Goal: Task Accomplishment & Management: Manage account settings

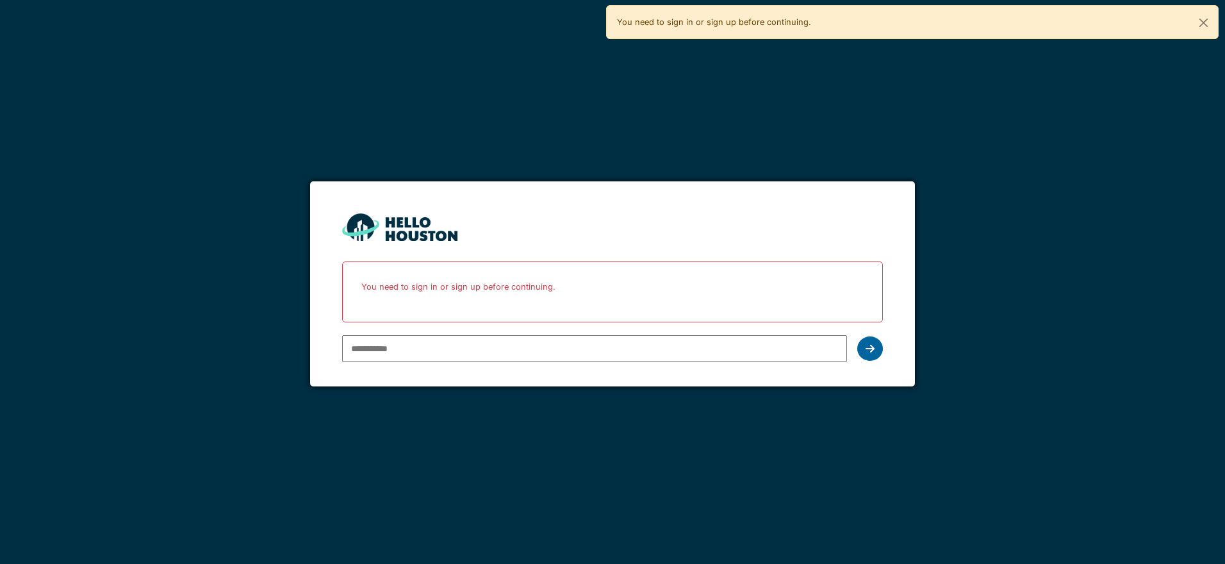
type input "**********"
click at [873, 354] on icon at bounding box center [870, 348] width 9 height 10
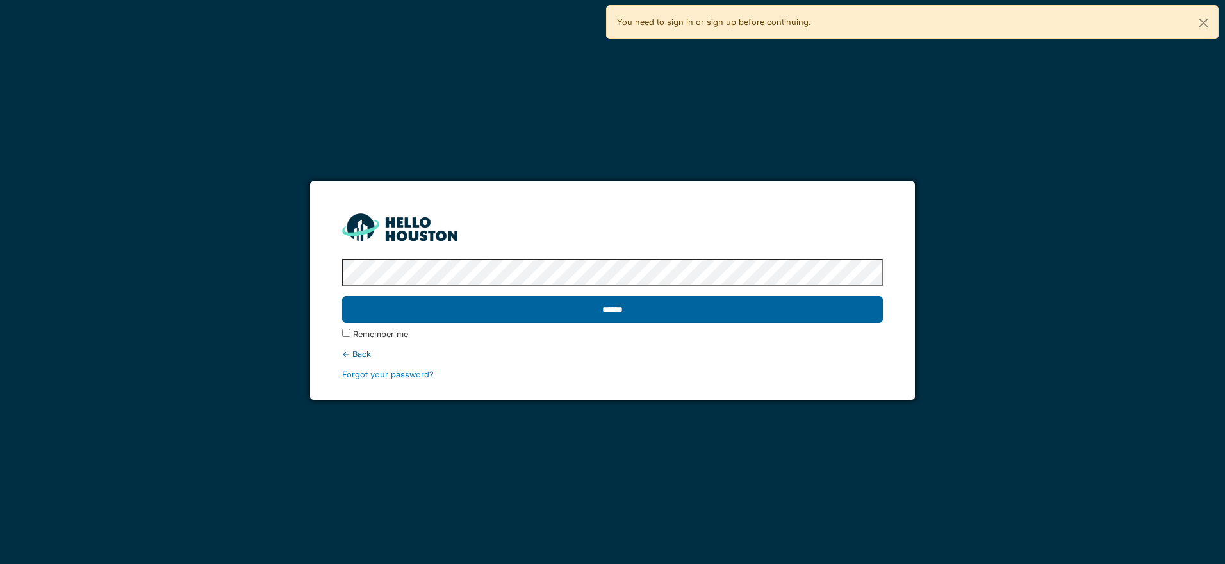
click at [674, 303] on input "******" at bounding box center [612, 309] width 540 height 27
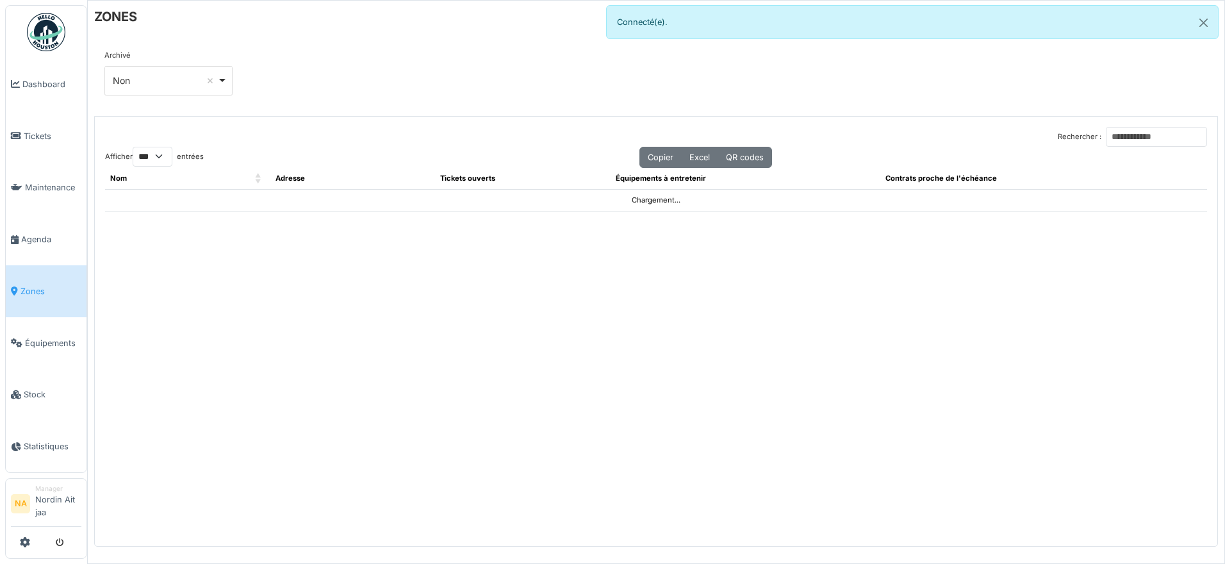
select select "***"
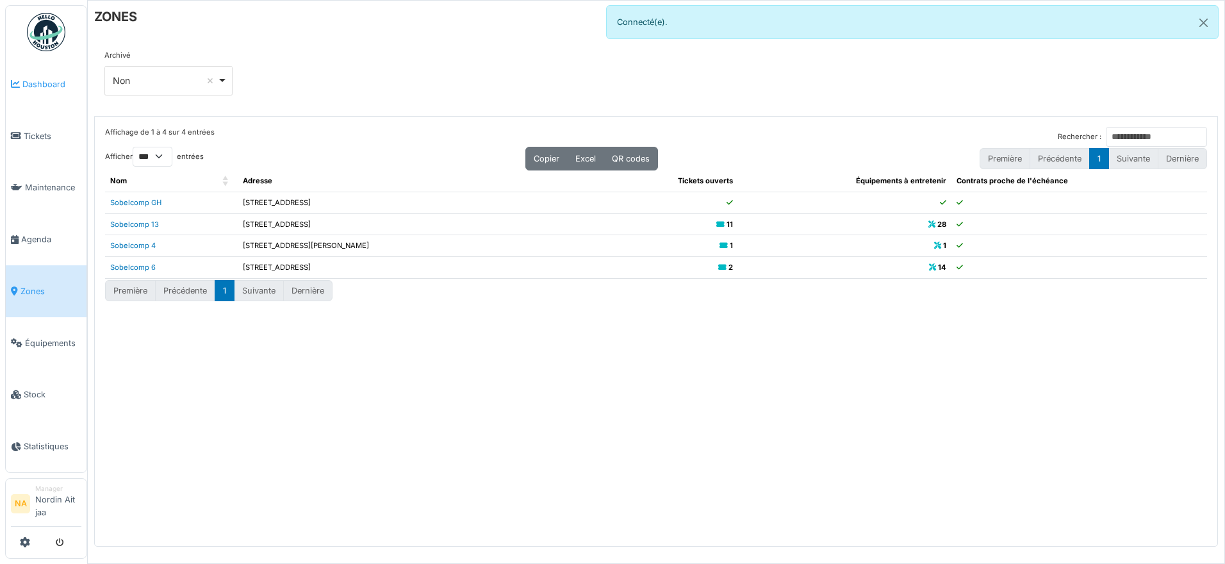
click at [39, 83] on span "Dashboard" at bounding box center [51, 84] width 59 height 12
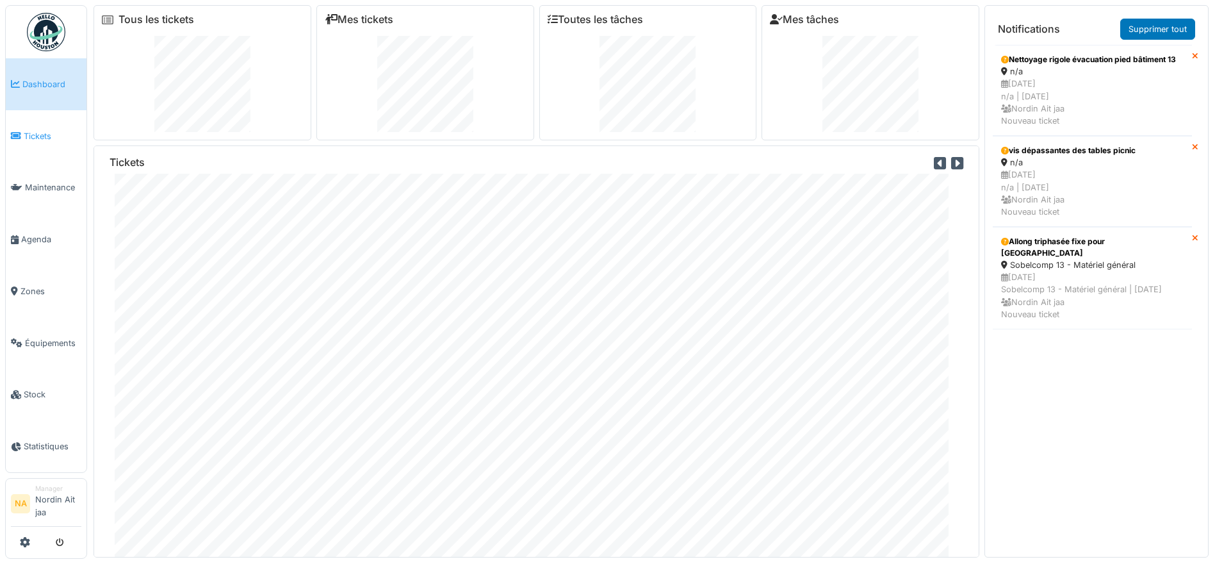
click at [37, 131] on span "Tickets" at bounding box center [53, 136] width 58 height 12
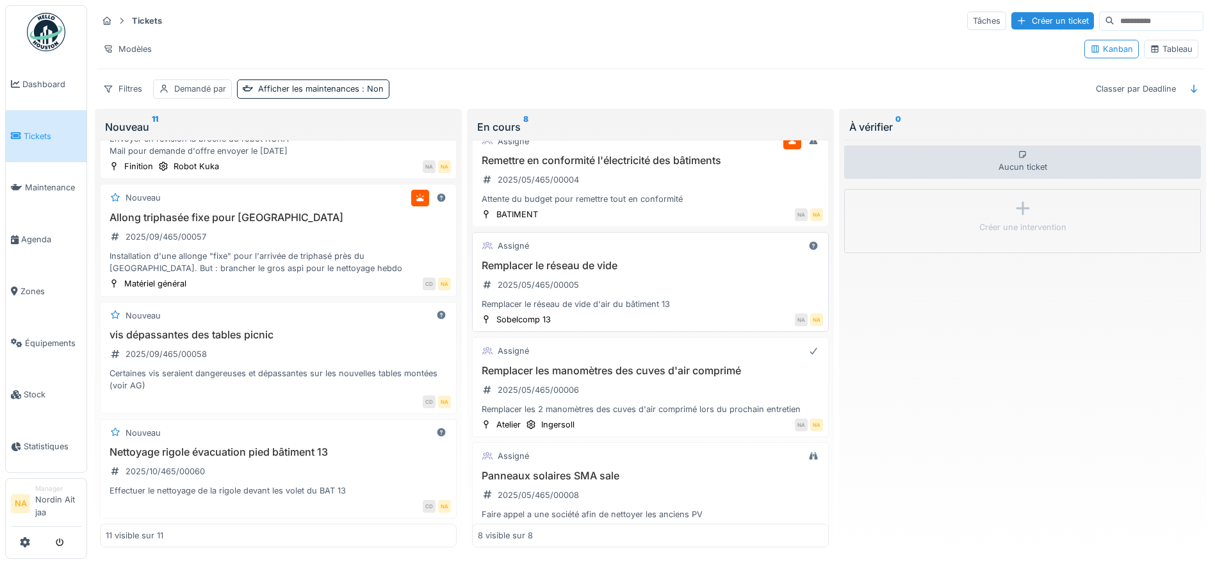
scroll to position [128, 0]
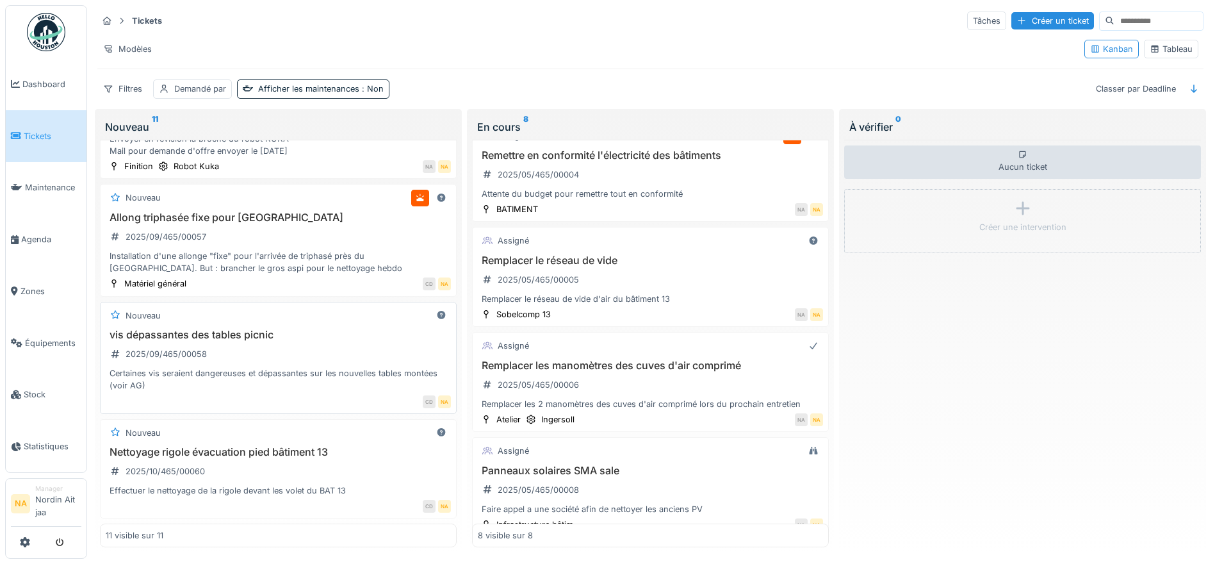
click at [302, 350] on div "vis dépassantes des tables picnic 2025/09/465/00058 Certaines vis seraient dang…" at bounding box center [278, 360] width 345 height 63
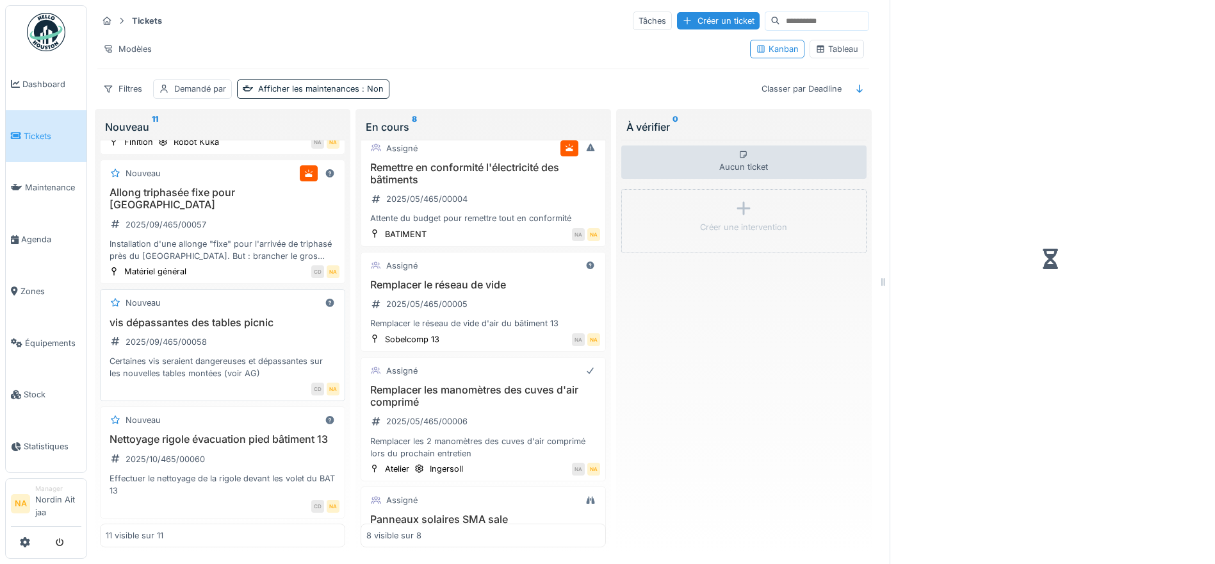
scroll to position [140, 0]
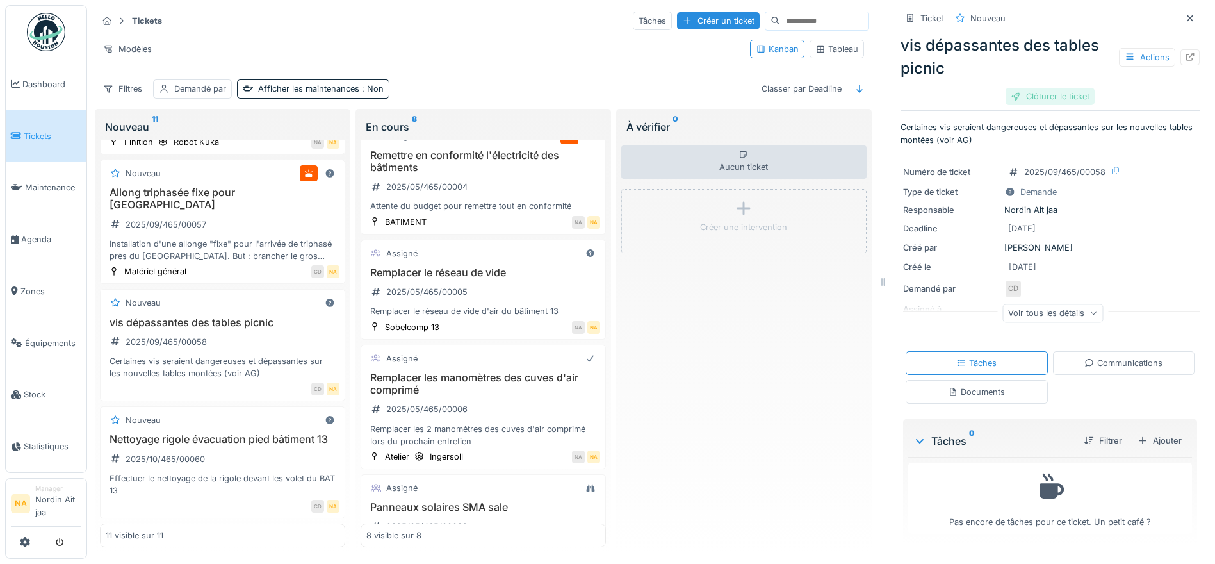
click at [1060, 88] on div "Clôturer le ticket" at bounding box center [1050, 96] width 89 height 17
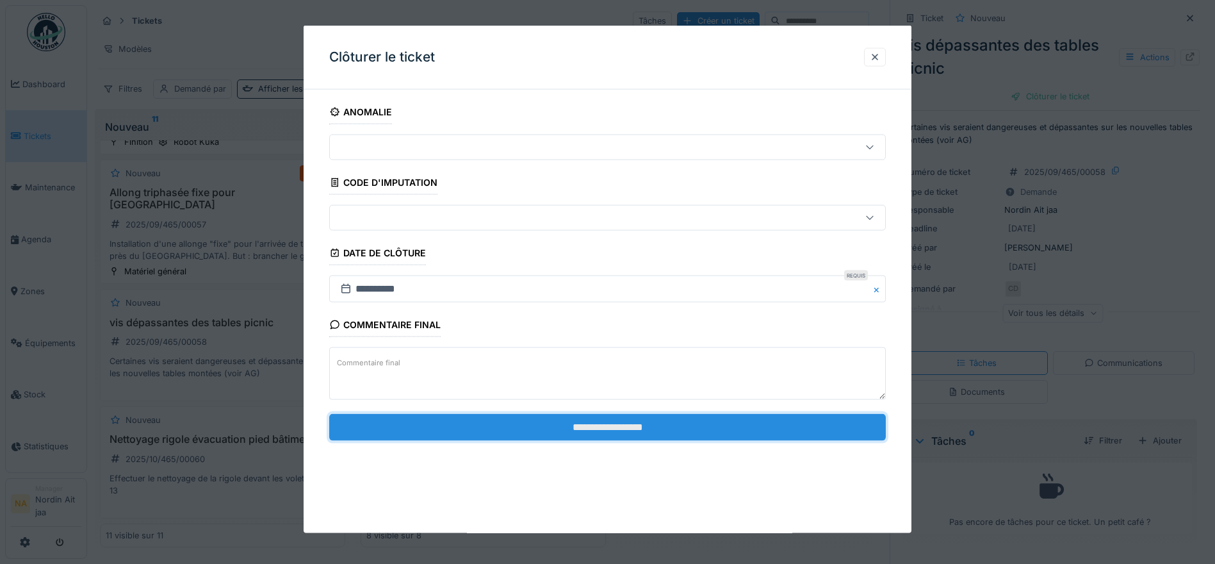
click at [614, 425] on input "**********" at bounding box center [607, 426] width 557 height 27
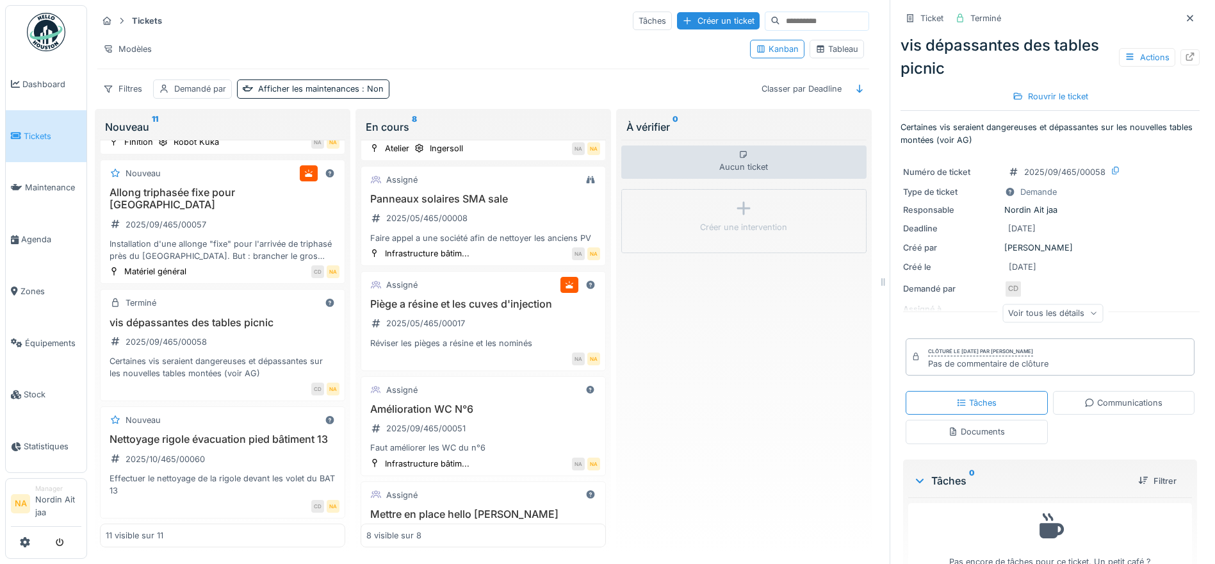
scroll to position [513, 0]
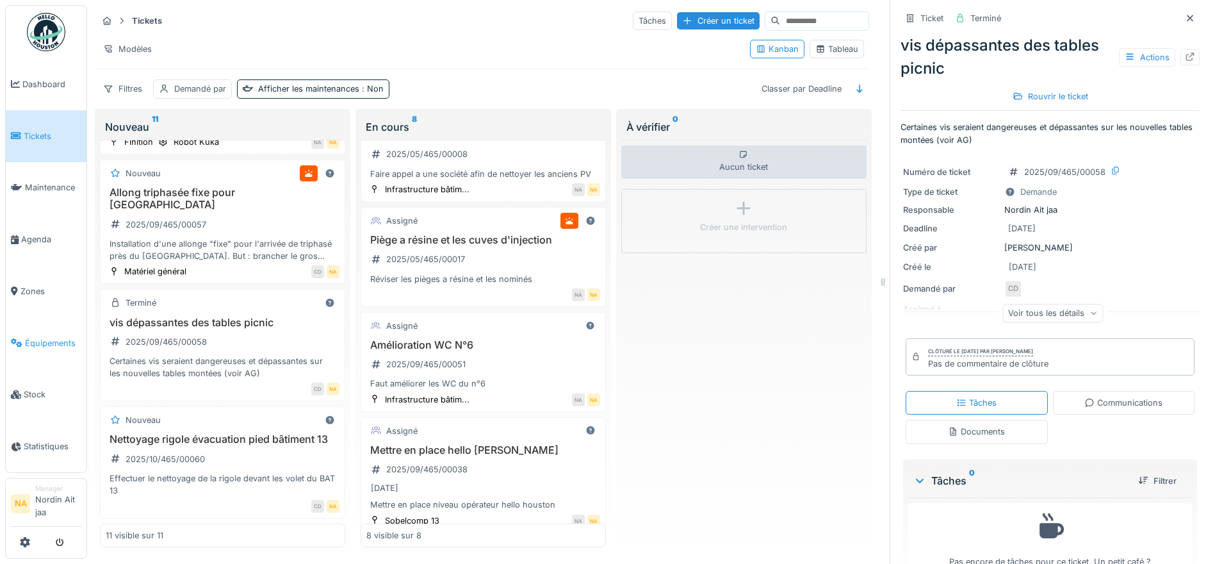
click at [53, 343] on span "Équipements" at bounding box center [53, 343] width 56 height 12
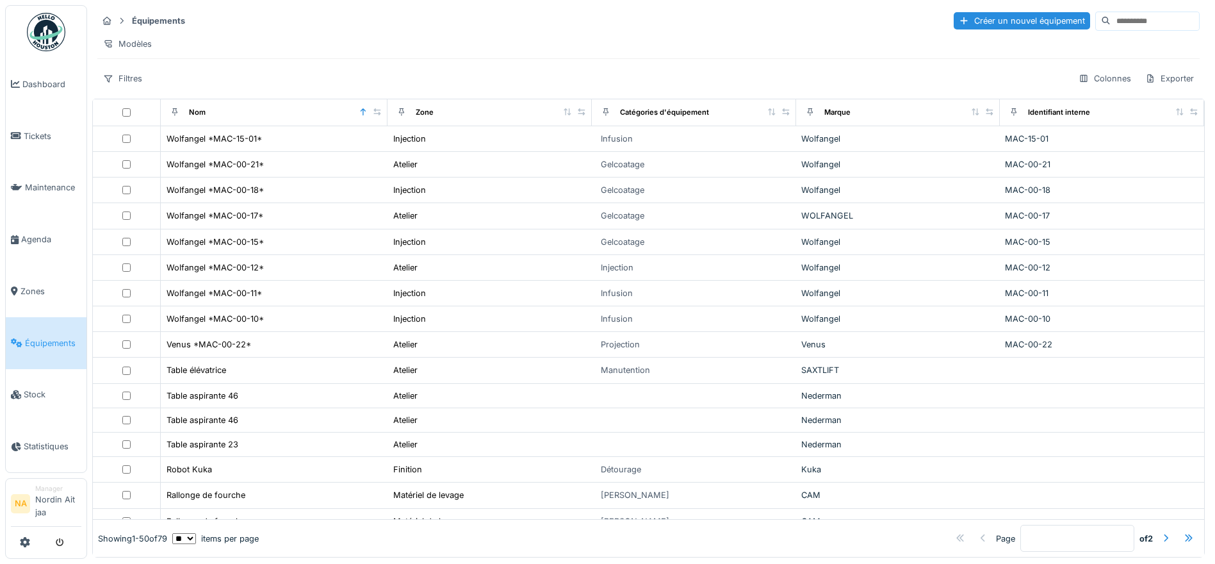
click at [1111, 23] on input at bounding box center [1155, 21] width 88 height 18
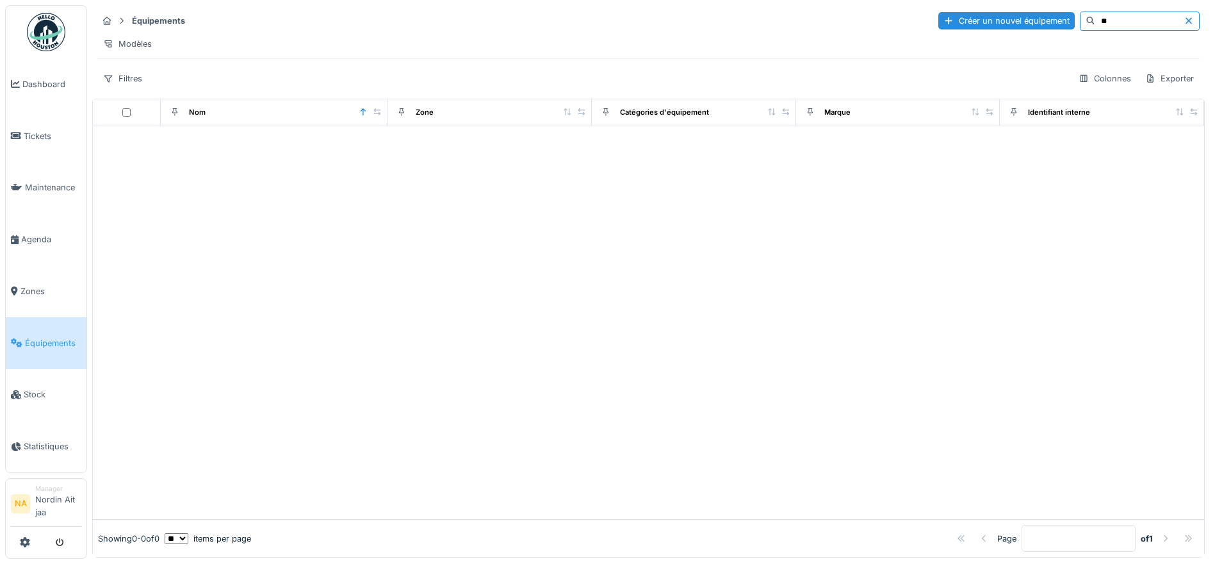
type input "*"
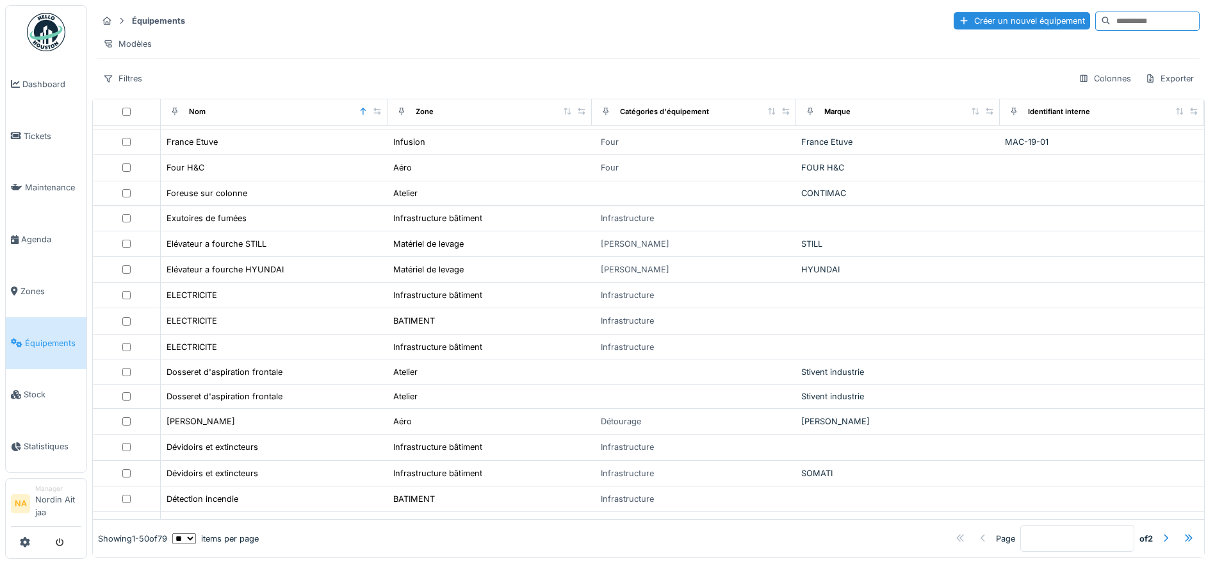
scroll to position [913, 0]
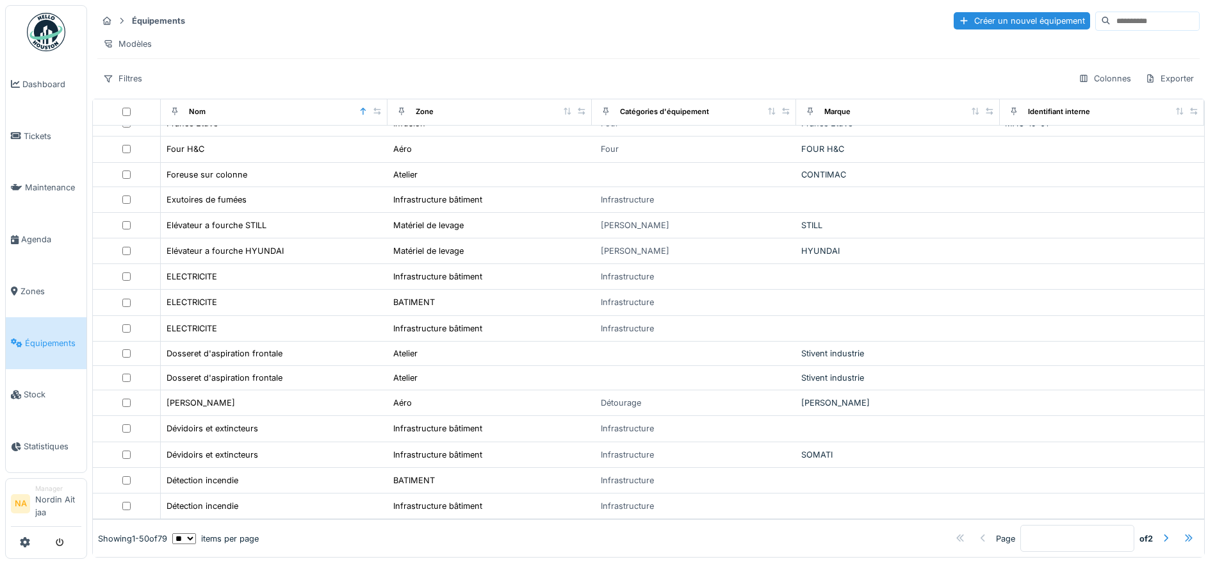
click at [1184, 532] on div at bounding box center [1189, 538] width 10 height 12
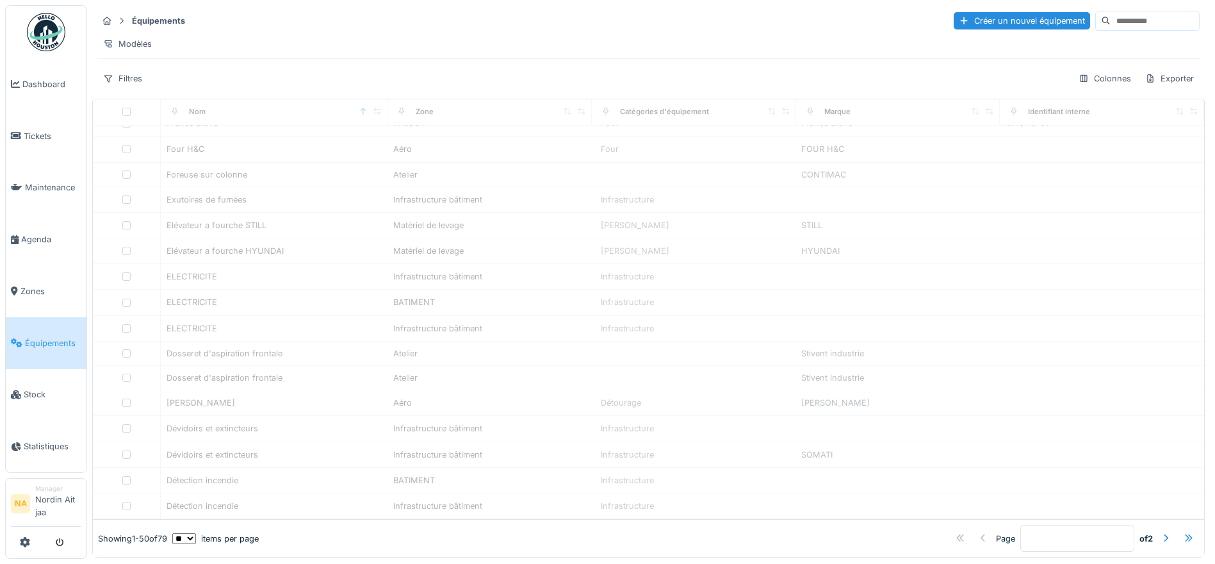
type input "*"
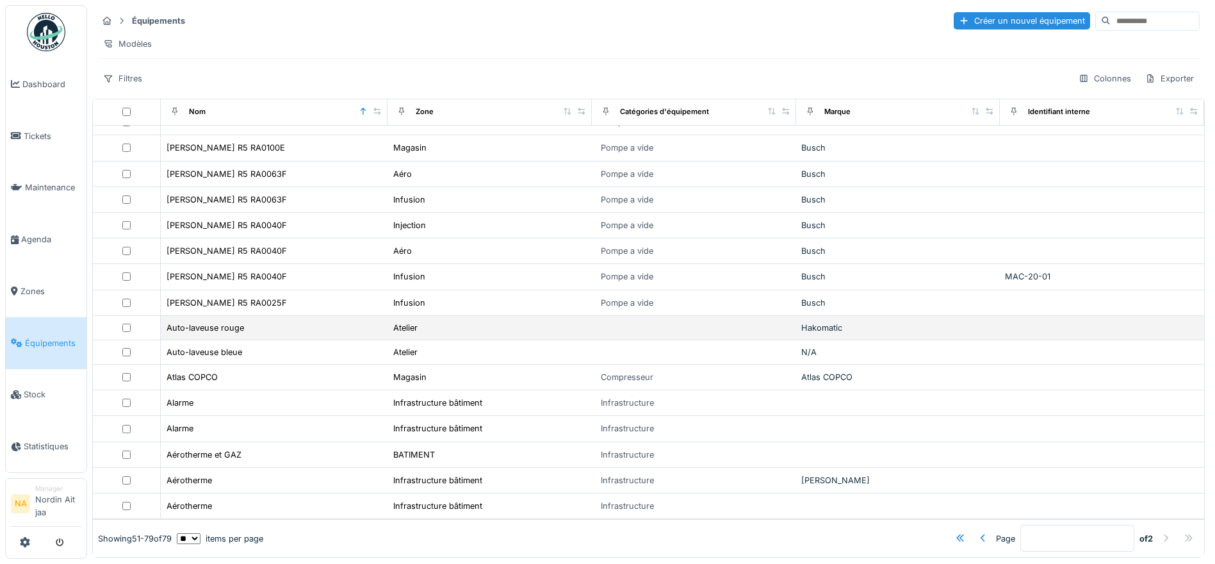
scroll to position [8, 0]
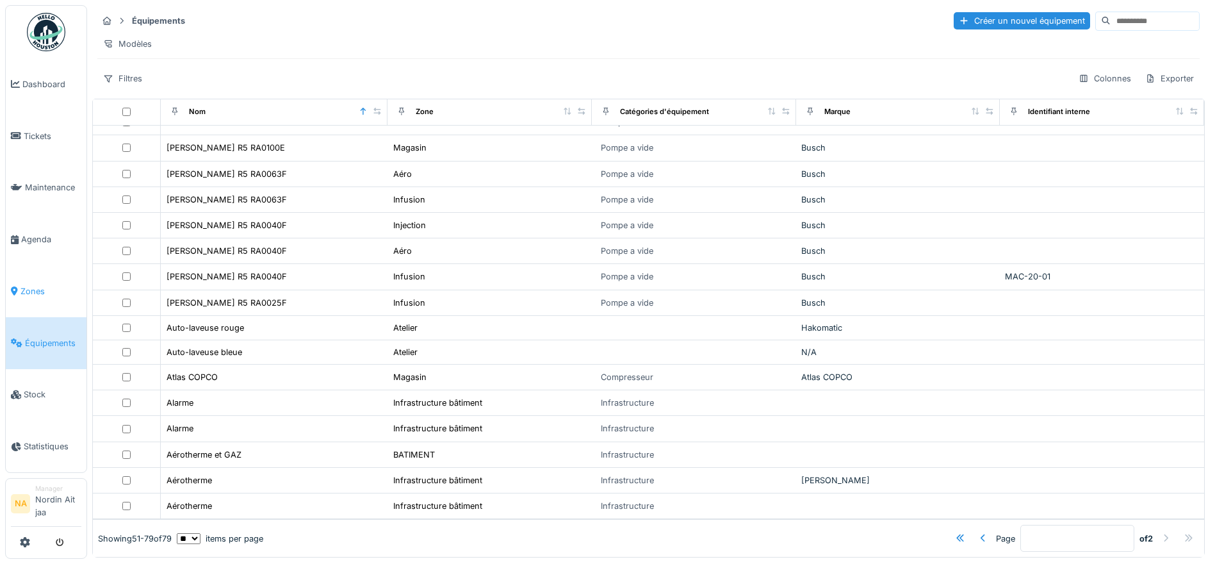
click at [46, 288] on span "Zones" at bounding box center [51, 291] width 61 height 12
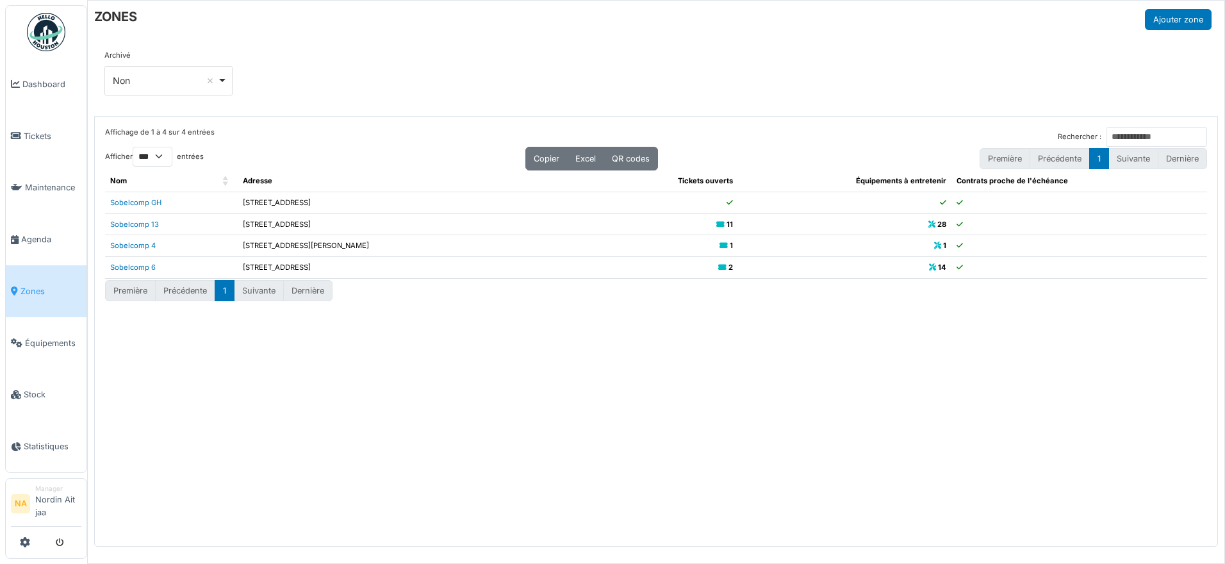
select select "***"
click at [145, 221] on link "Sobelcomp 13" at bounding box center [134, 224] width 49 height 9
click at [151, 221] on link "Sobelcomp 13" at bounding box center [134, 224] width 49 height 9
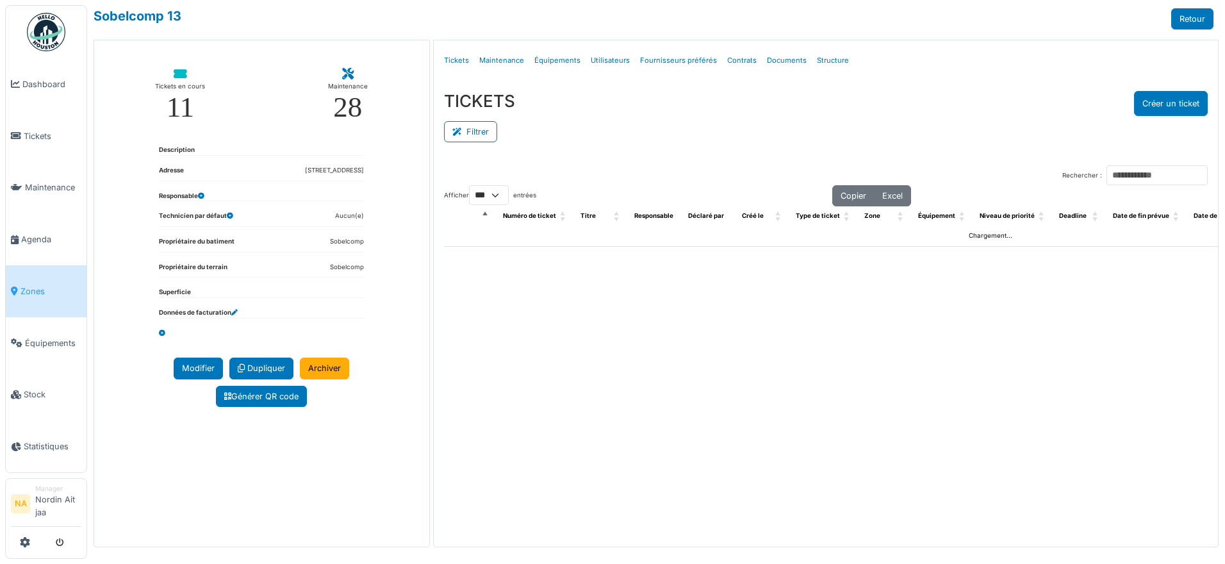
select select "***"
drag, startPoint x: 0, startPoint y: 0, endPoint x: 821, endPoint y: 60, distance: 822.9
click at [821, 60] on link "Structure" at bounding box center [833, 60] width 42 height 30
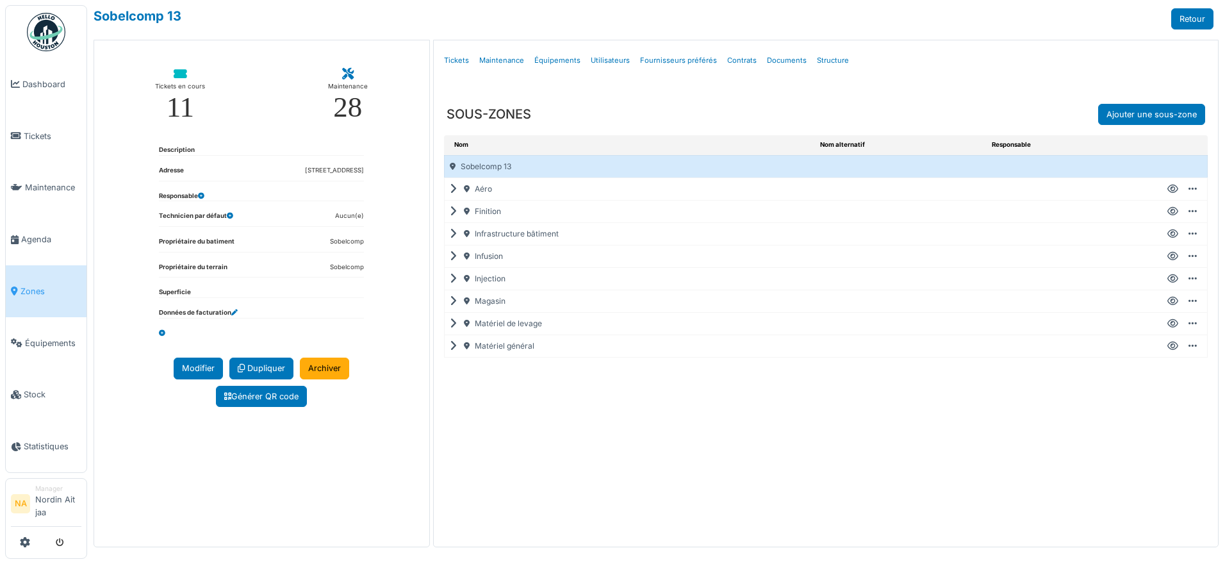
click at [453, 256] on icon at bounding box center [456, 256] width 12 height 1
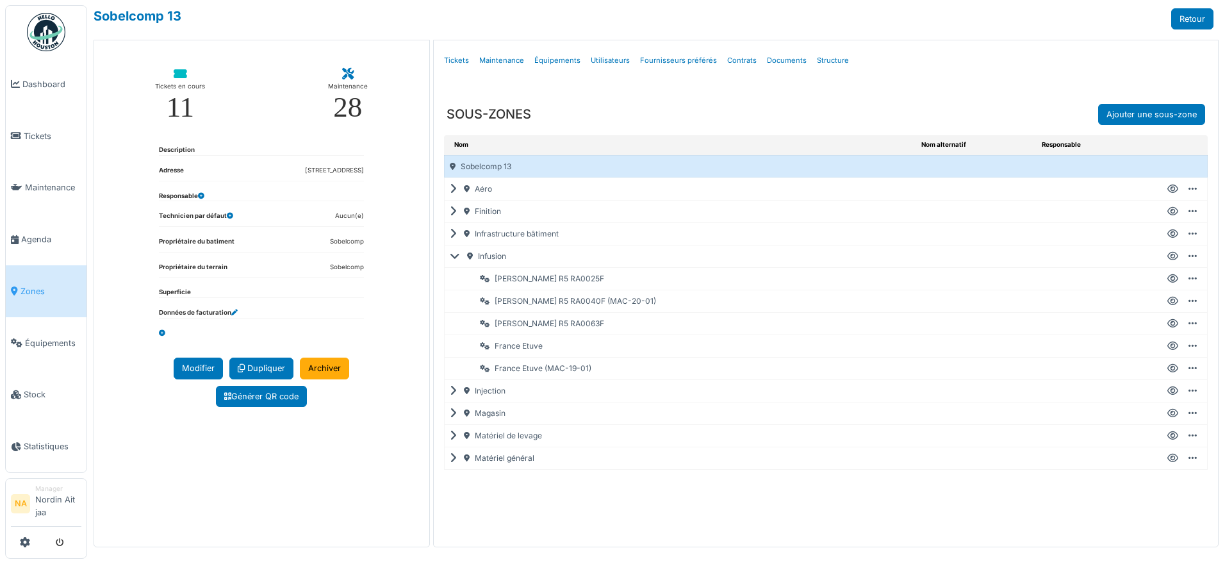
click at [453, 256] on icon at bounding box center [457, 256] width 15 height 1
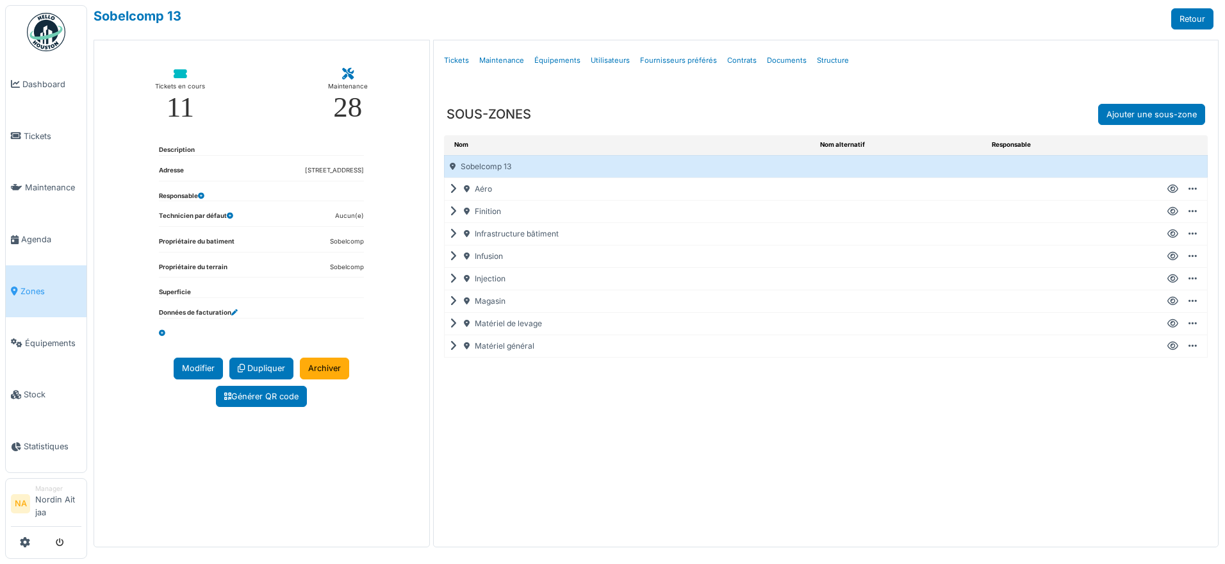
click at [451, 279] on icon at bounding box center [456, 279] width 12 height 1
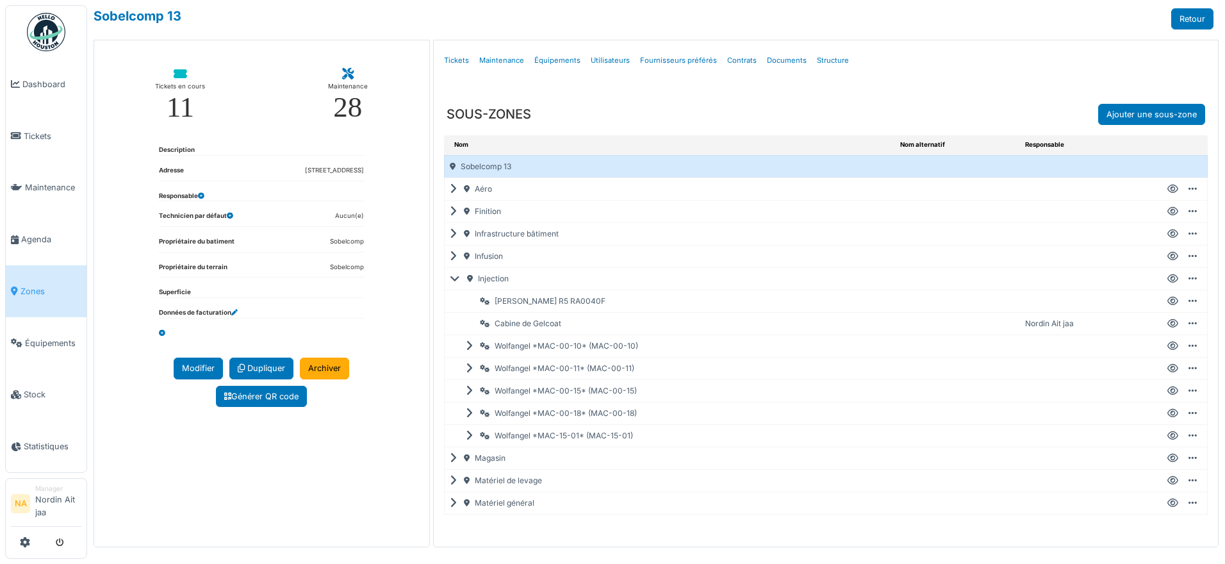
click at [451, 279] on icon at bounding box center [457, 279] width 15 height 1
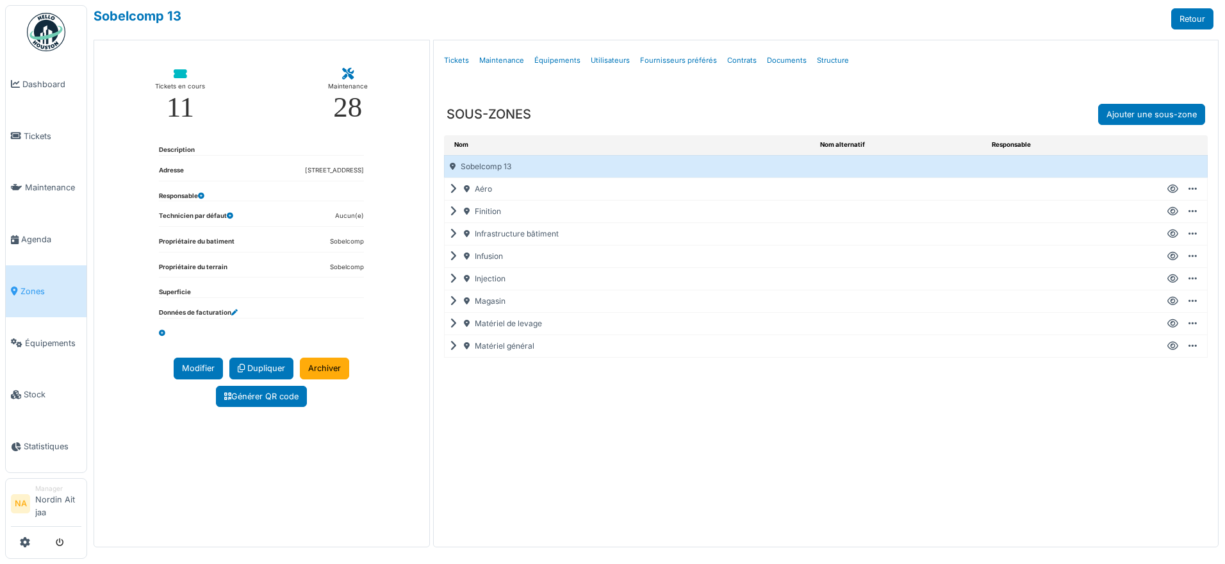
click at [449, 348] on div "Matériel général" at bounding box center [630, 346] width 371 height 22
click at [451, 346] on icon at bounding box center [456, 346] width 12 height 1
click at [545, 365] on div "Piège a résine * J-C *" at bounding box center [646, 368] width 370 height 22
click at [1173, 369] on icon at bounding box center [1172, 368] width 11 height 1
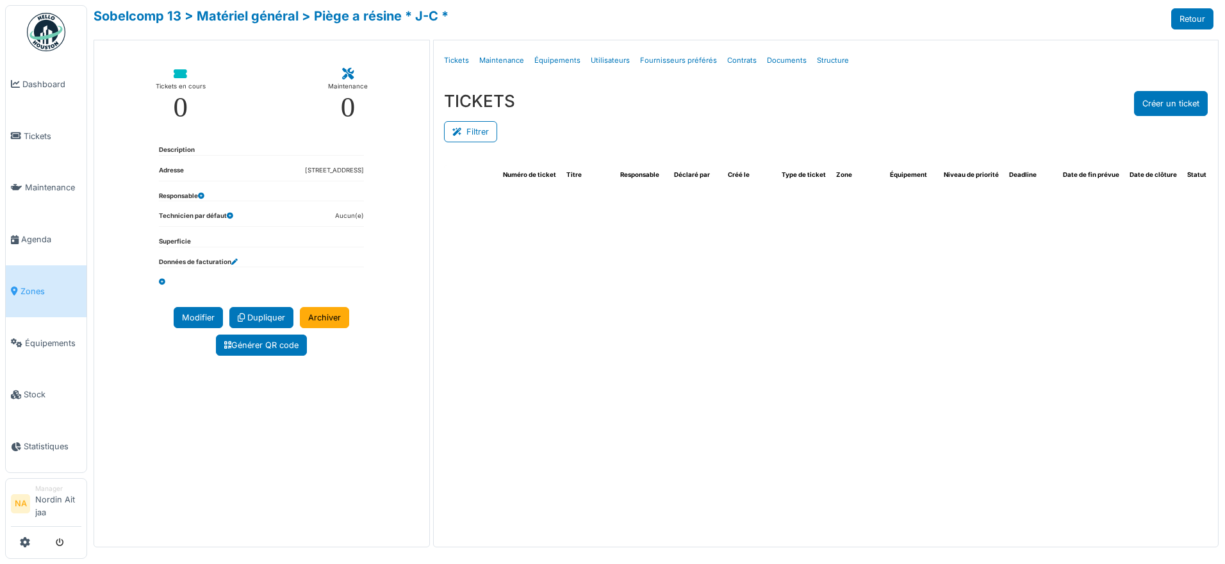
select select "***"
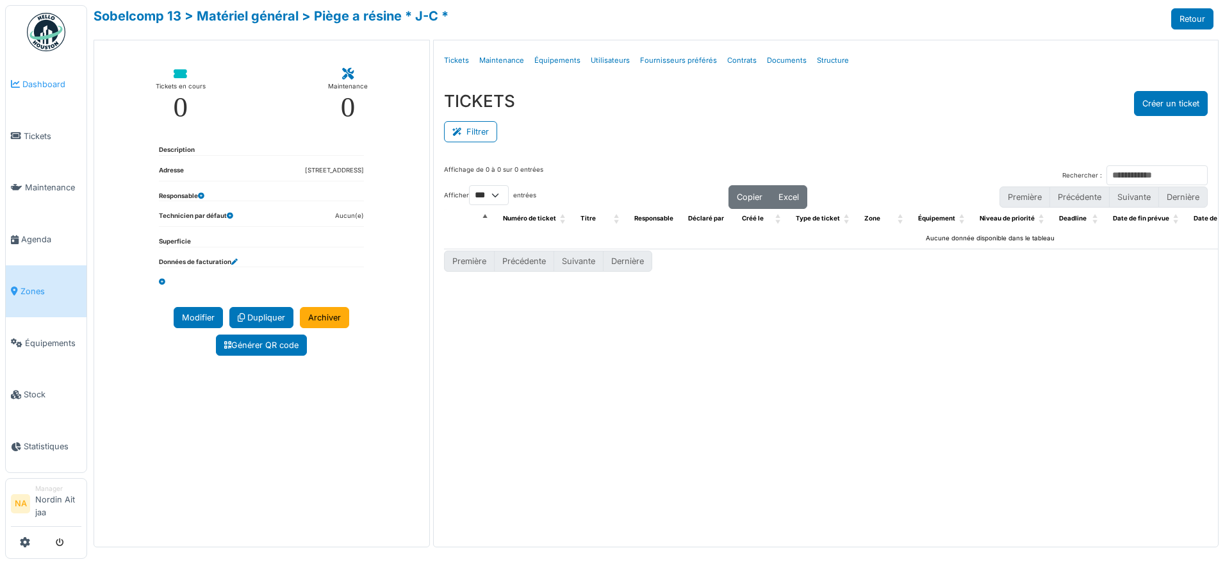
click at [38, 91] on link "Dashboard" at bounding box center [46, 84] width 81 height 52
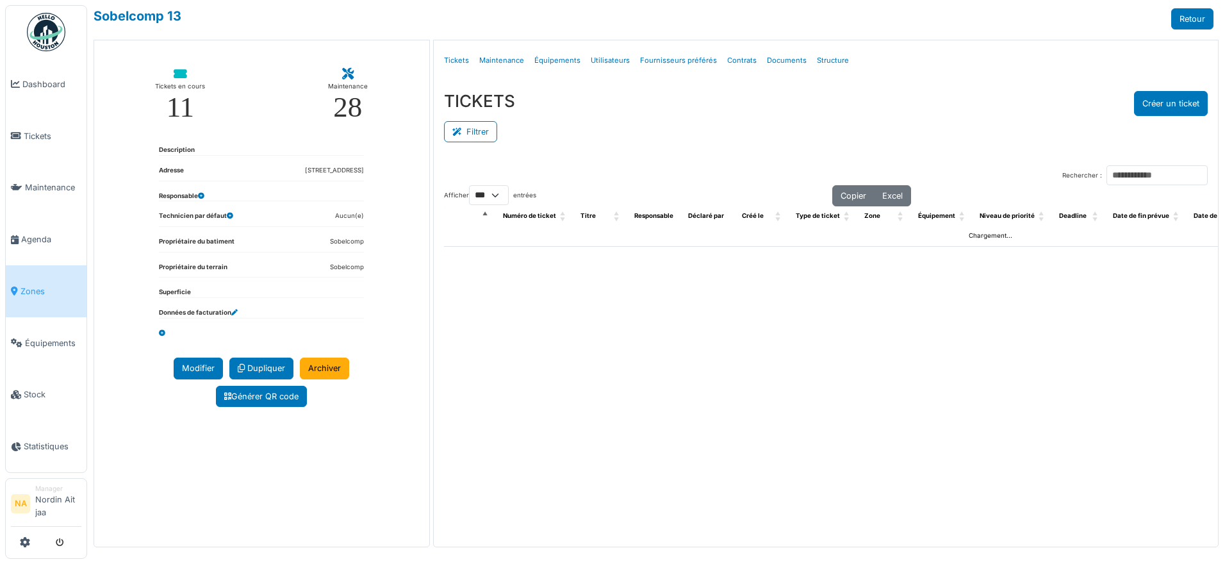
select select "***"
drag, startPoint x: 0, startPoint y: 0, endPoint x: 823, endPoint y: 64, distance: 825.1
click at [823, 64] on link "Structure" at bounding box center [833, 60] width 42 height 30
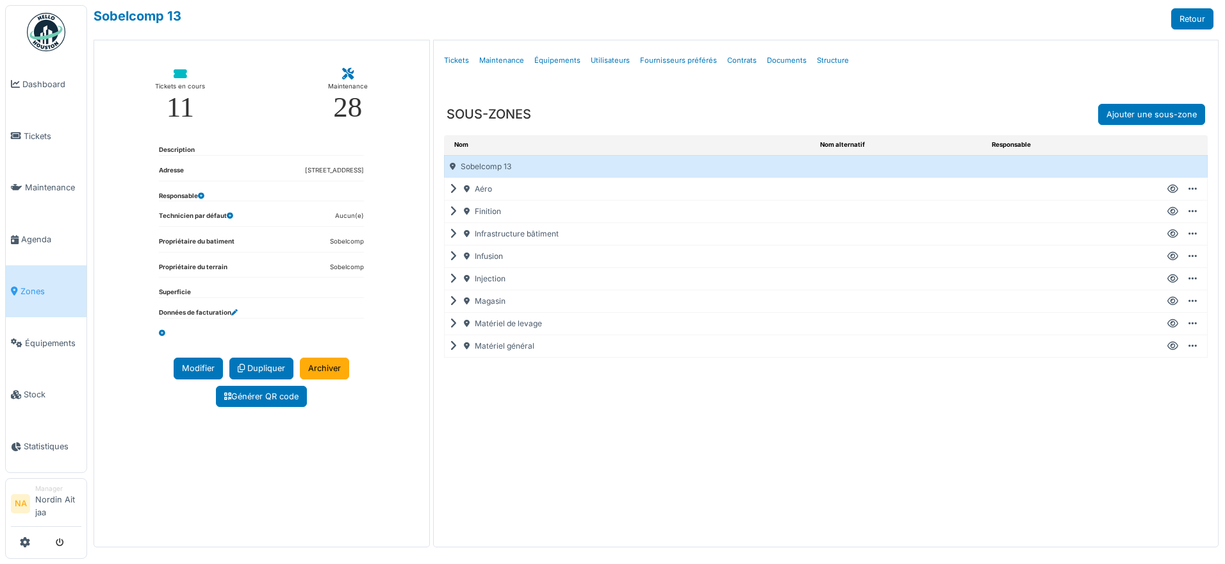
click at [448, 343] on div "Matériel général" at bounding box center [630, 346] width 371 height 22
click at [453, 347] on icon at bounding box center [456, 346] width 12 height 1
